Goal: Task Accomplishment & Management: Use online tool/utility

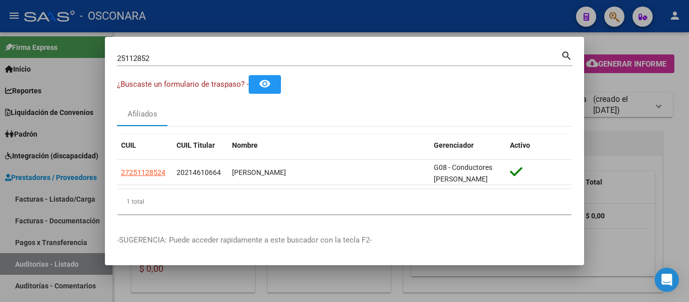
click at [0, 210] on div at bounding box center [344, 151] width 689 height 302
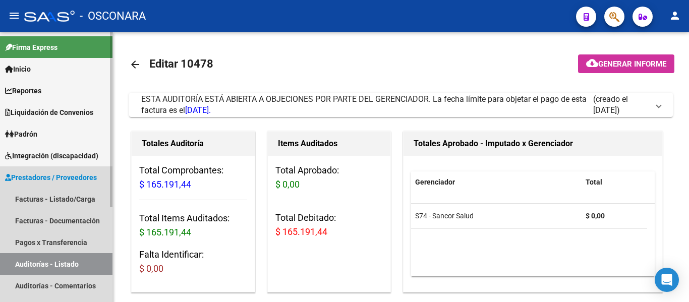
click at [42, 187] on link "Prestadores / Proveedores" at bounding box center [56, 177] width 112 height 22
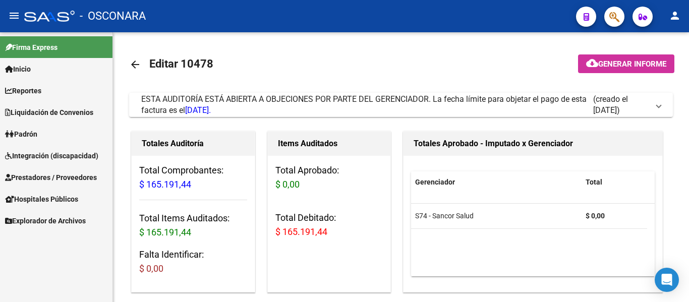
click at [45, 177] on span "Prestadores / Proveedores" at bounding box center [51, 177] width 92 height 11
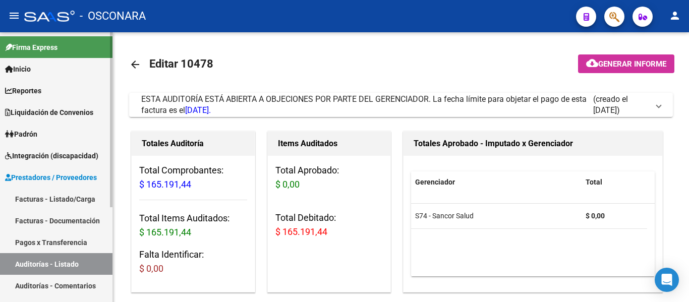
click at [52, 204] on link "Facturas - Listado/Carga" at bounding box center [56, 199] width 112 height 22
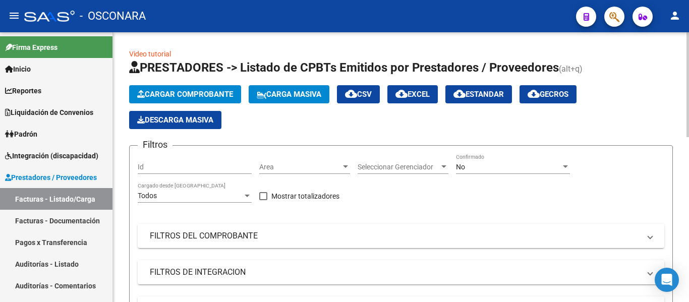
scroll to position [50, 0]
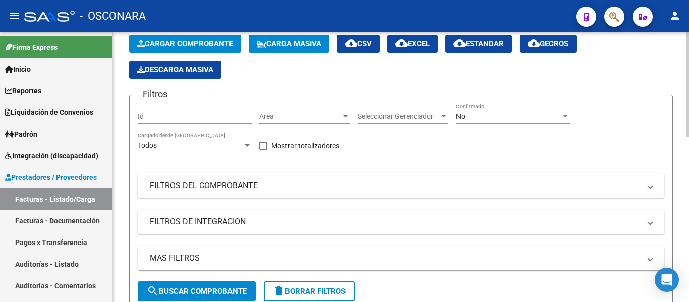
click at [292, 189] on mat-panel-title "FILTROS DEL COMPROBANTE" at bounding box center [395, 185] width 490 height 11
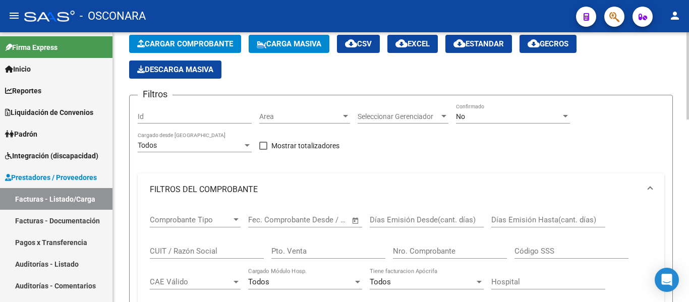
click at [290, 254] on input "Pto. Venta" at bounding box center [328, 251] width 114 height 9
click at [416, 249] on input "Nro. Comprobante" at bounding box center [450, 251] width 114 height 9
type input "82214"
click at [479, 120] on div "No" at bounding box center [508, 116] width 105 height 9
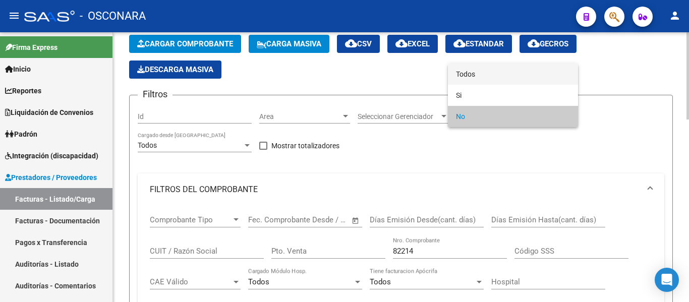
click at [473, 75] on span "Todos" at bounding box center [513, 74] width 114 height 21
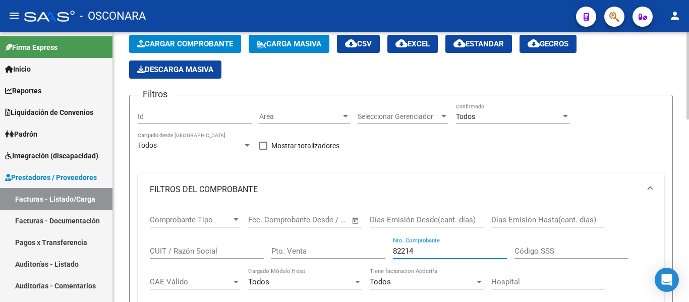
click at [420, 249] on input "82214" at bounding box center [450, 251] width 114 height 9
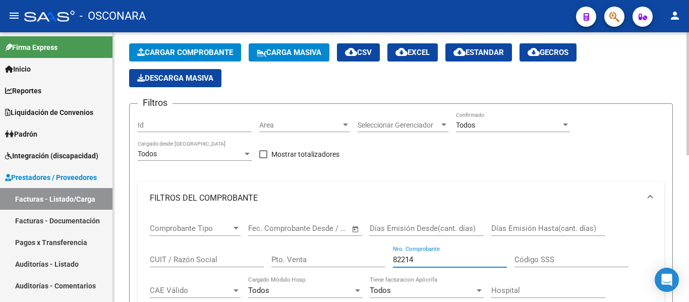
scroll to position [0, 0]
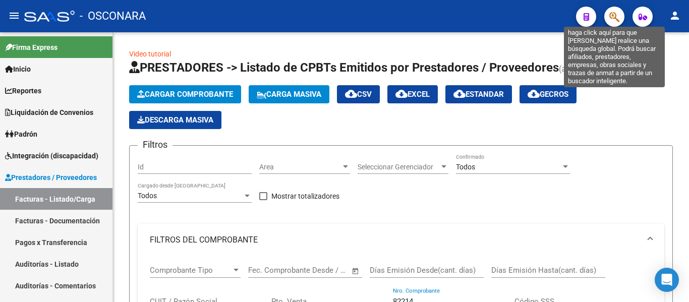
click at [613, 20] on icon "button" at bounding box center [614, 17] width 10 height 12
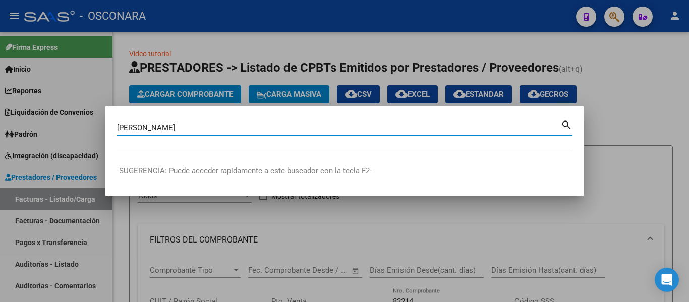
type input "[PERSON_NAME]"
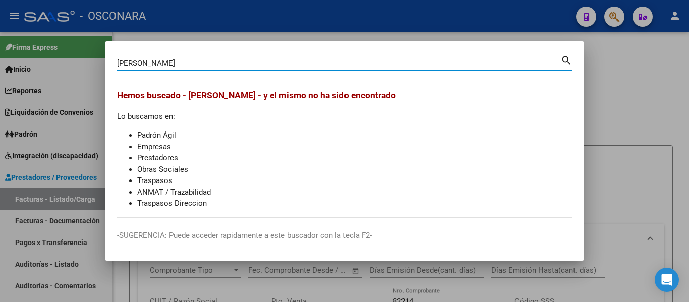
drag, startPoint x: 182, startPoint y: 61, endPoint x: 37, endPoint y: 49, distance: 145.3
click at [40, 49] on div "[PERSON_NAME] Buscar (apellido, dni, cuil, nro traspaso, cuit, obra social) sea…" at bounding box center [344, 151] width 689 height 302
type input "31264496"
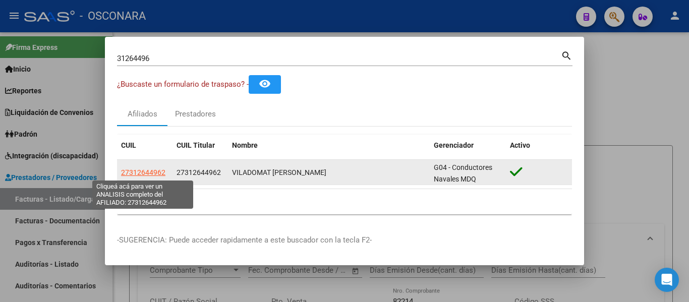
click at [140, 171] on span "27312644962" at bounding box center [143, 172] width 44 height 8
type textarea "27312644962"
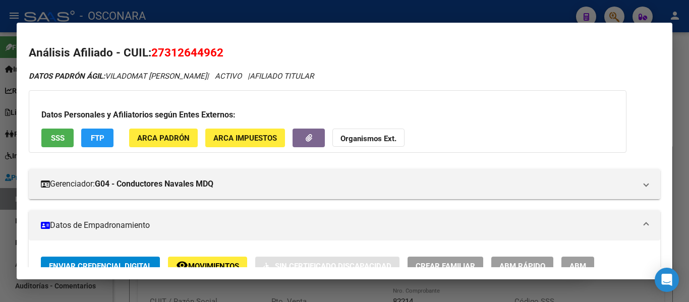
drag, startPoint x: 167, startPoint y: 53, endPoint x: 216, endPoint y: 55, distance: 49.0
click at [216, 55] on span "27312644962" at bounding box center [187, 52] width 72 height 13
copy span "31264496"
click at [132, 12] on div at bounding box center [344, 151] width 689 height 302
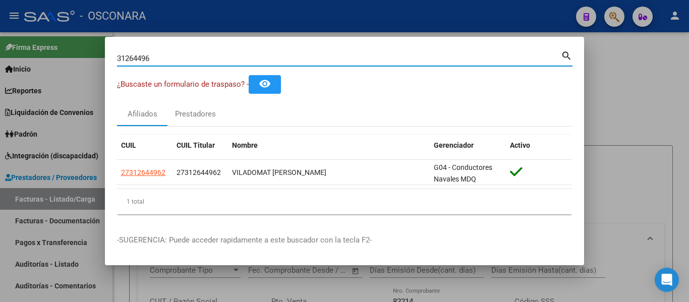
drag, startPoint x: 159, startPoint y: 53, endPoint x: 13, endPoint y: 55, distance: 145.8
click at [14, 55] on div "31264496 Buscar (apellido, dni, cuil, nro traspaso, cuit, obra social) search ¿…" at bounding box center [344, 151] width 689 height 302
type input "52889139"
